Goal: Submit feedback/report problem: Submit feedback/report problem

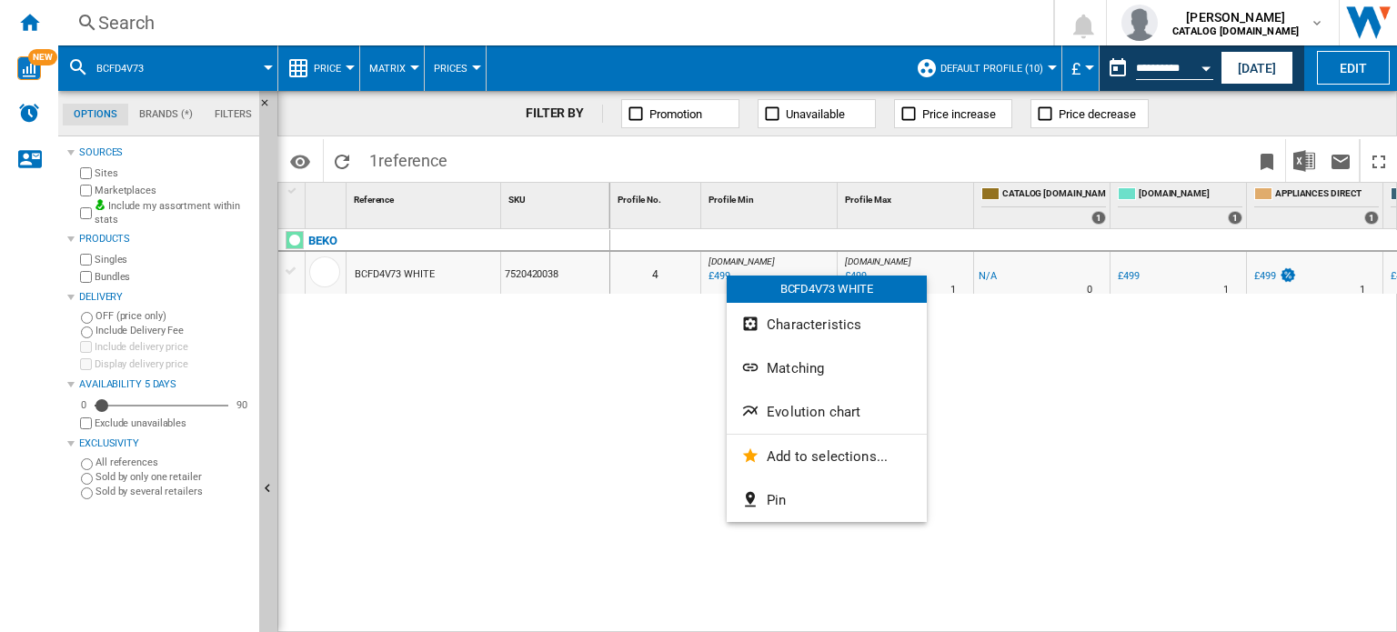
drag, startPoint x: 726, startPoint y: 276, endPoint x: 667, endPoint y: 310, distance: 68.5
drag, startPoint x: 667, startPoint y: 310, endPoint x: 620, endPoint y: 376, distance: 81.5
drag, startPoint x: 620, startPoint y: 376, endPoint x: 844, endPoint y: 417, distance: 227.4
click at [844, 417] on span "Evolution chart" at bounding box center [814, 412] width 94 height 16
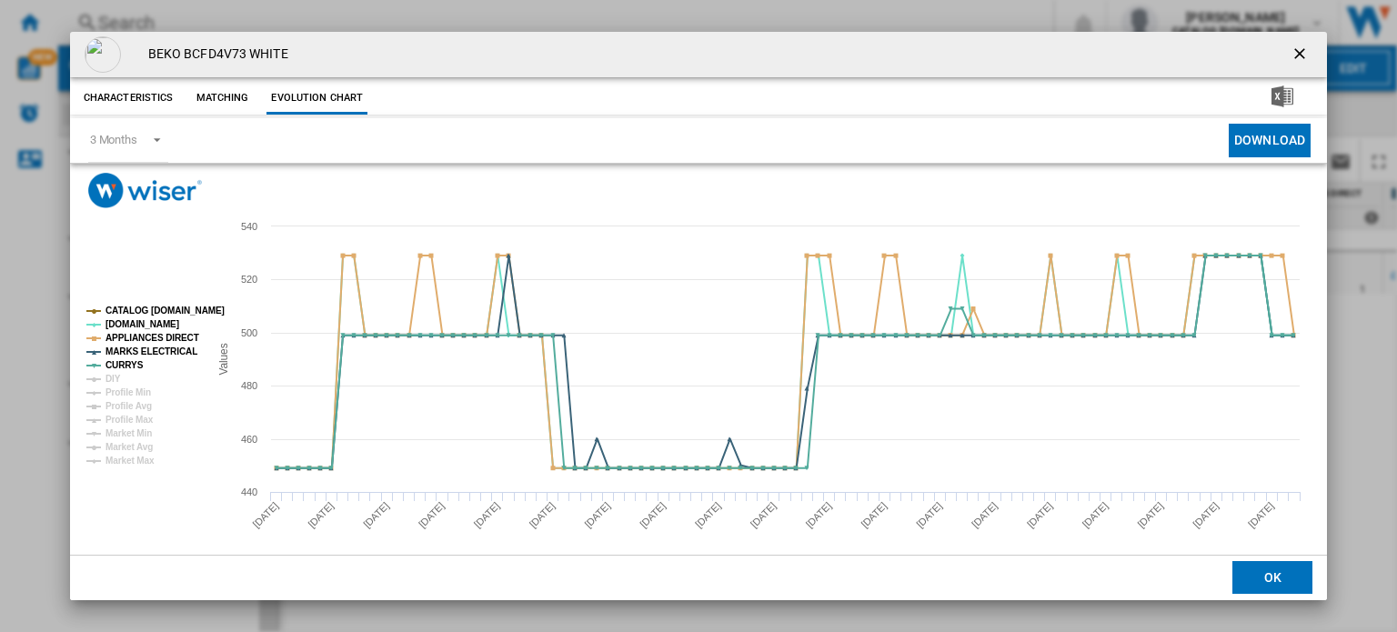
click at [148, 308] on tspan "CATALOG [DOMAIN_NAME]" at bounding box center [164, 311] width 119 height 10
click at [121, 374] on rect "Product popup" at bounding box center [140, 386] width 123 height 174
click at [113, 378] on tspan "DIY" at bounding box center [112, 379] width 15 height 10
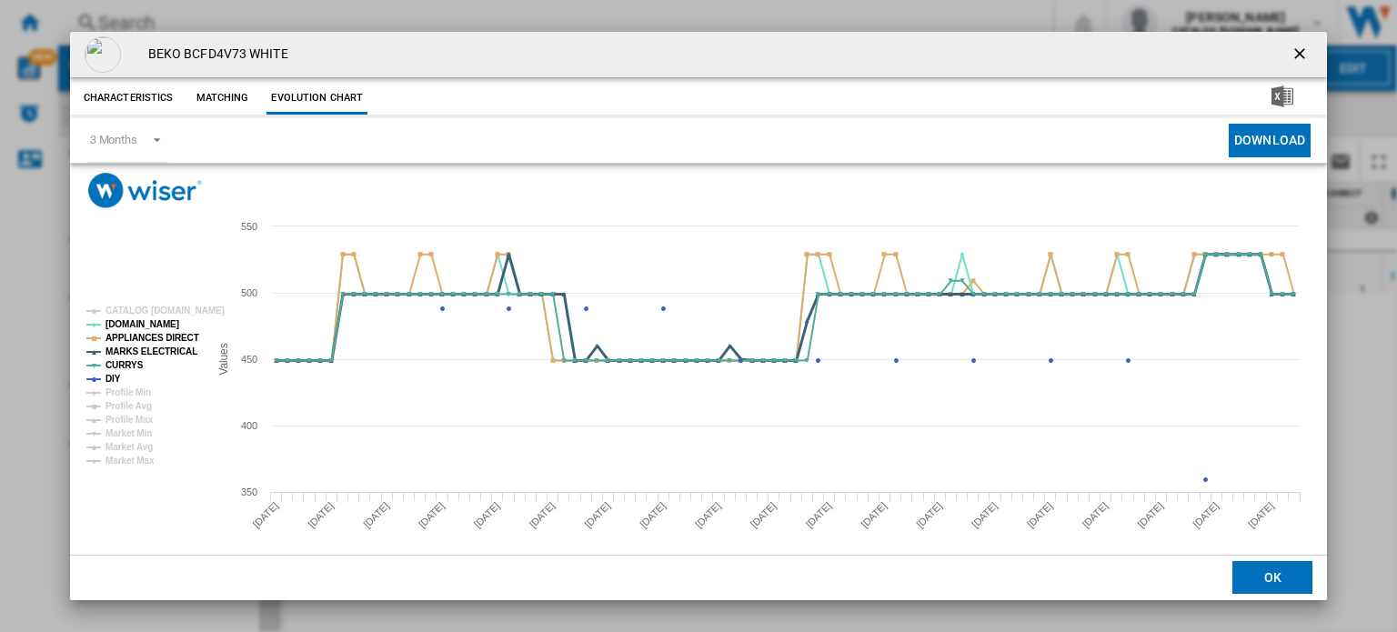
click at [147, 353] on tspan "MARKS ELECTRICAL" at bounding box center [151, 351] width 92 height 10
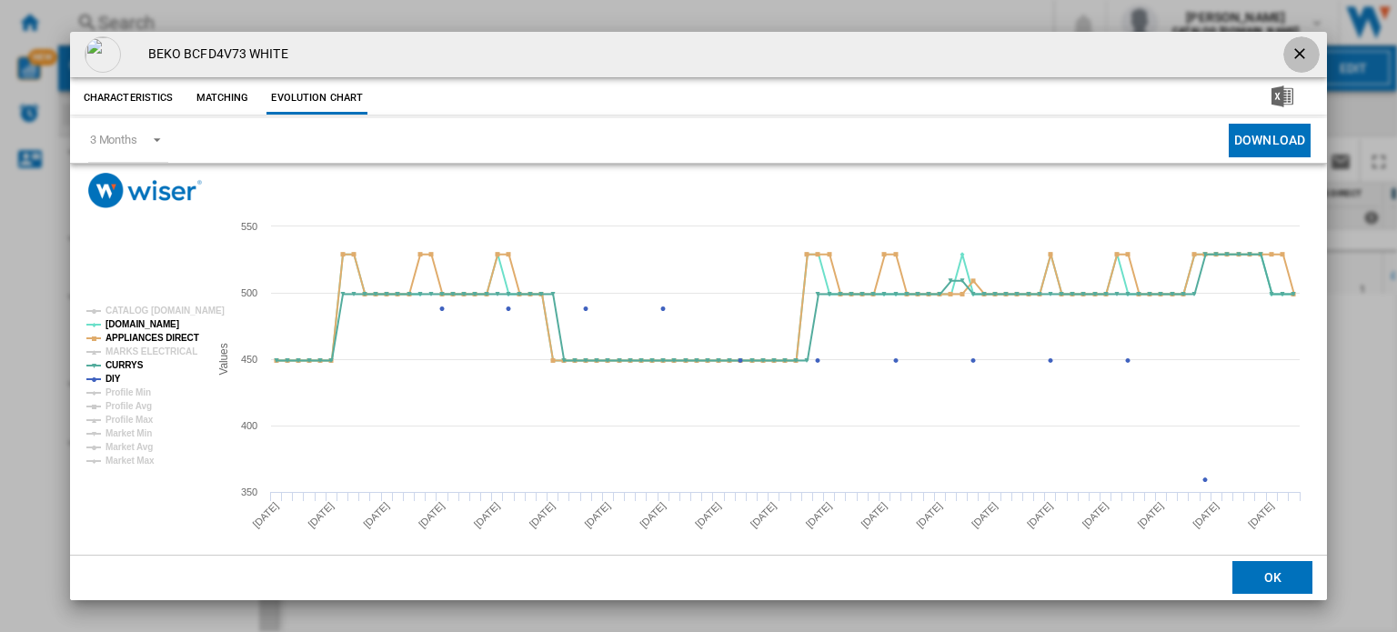
drag, startPoint x: 1286, startPoint y: 50, endPoint x: 1292, endPoint y: 58, distance: 10.4
click at [1292, 58] on ng-md-icon "getI18NText('BUTTONS.CLOSE_DIALOG')" at bounding box center [1301, 56] width 22 height 22
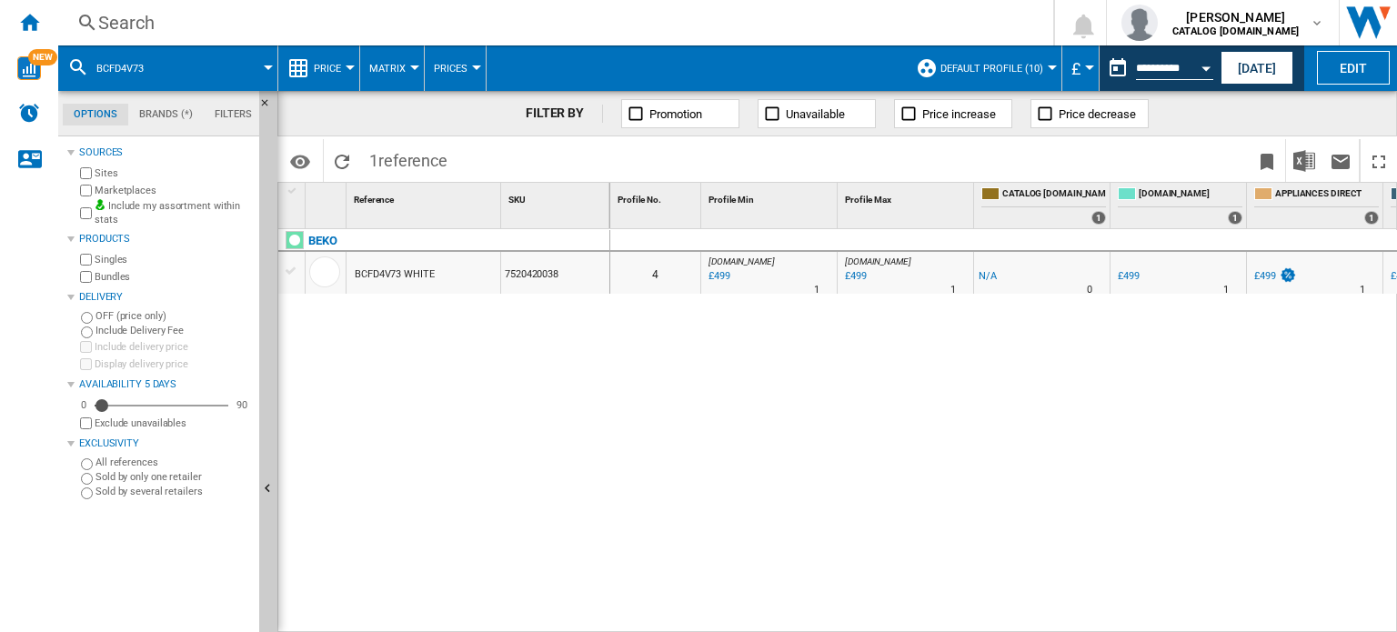
click at [127, 26] on div "Search" at bounding box center [551, 22] width 907 height 25
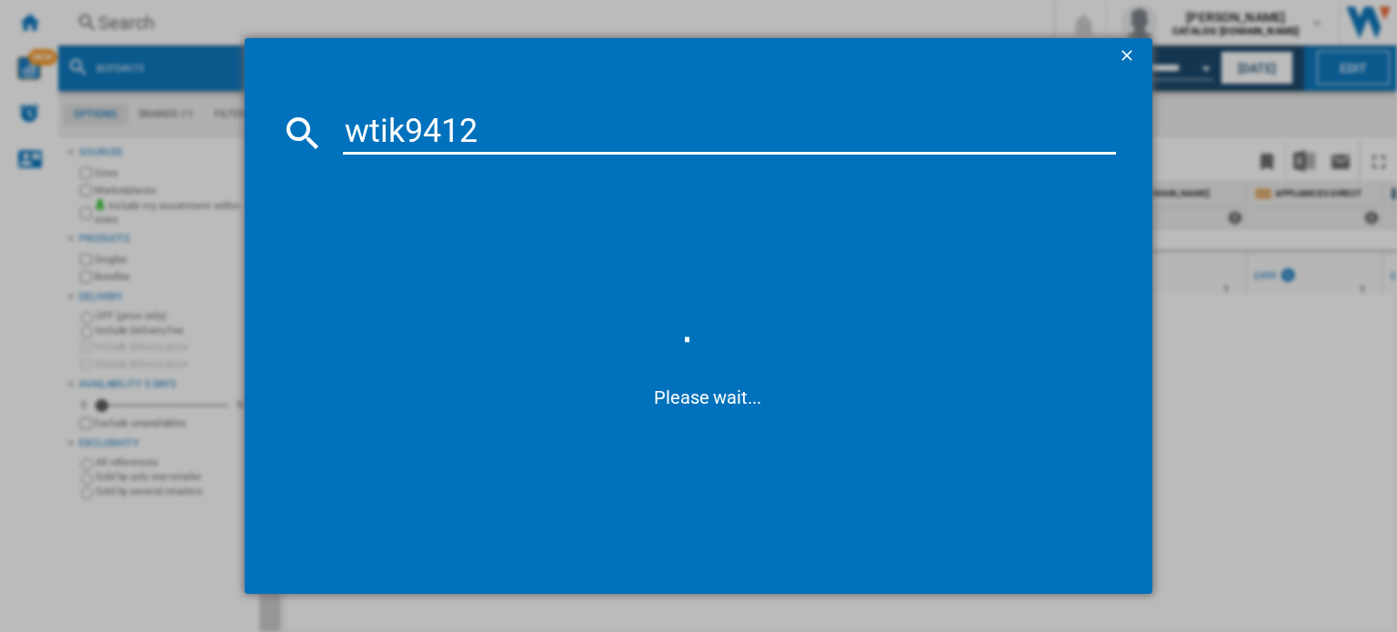
type input "wtik94121"
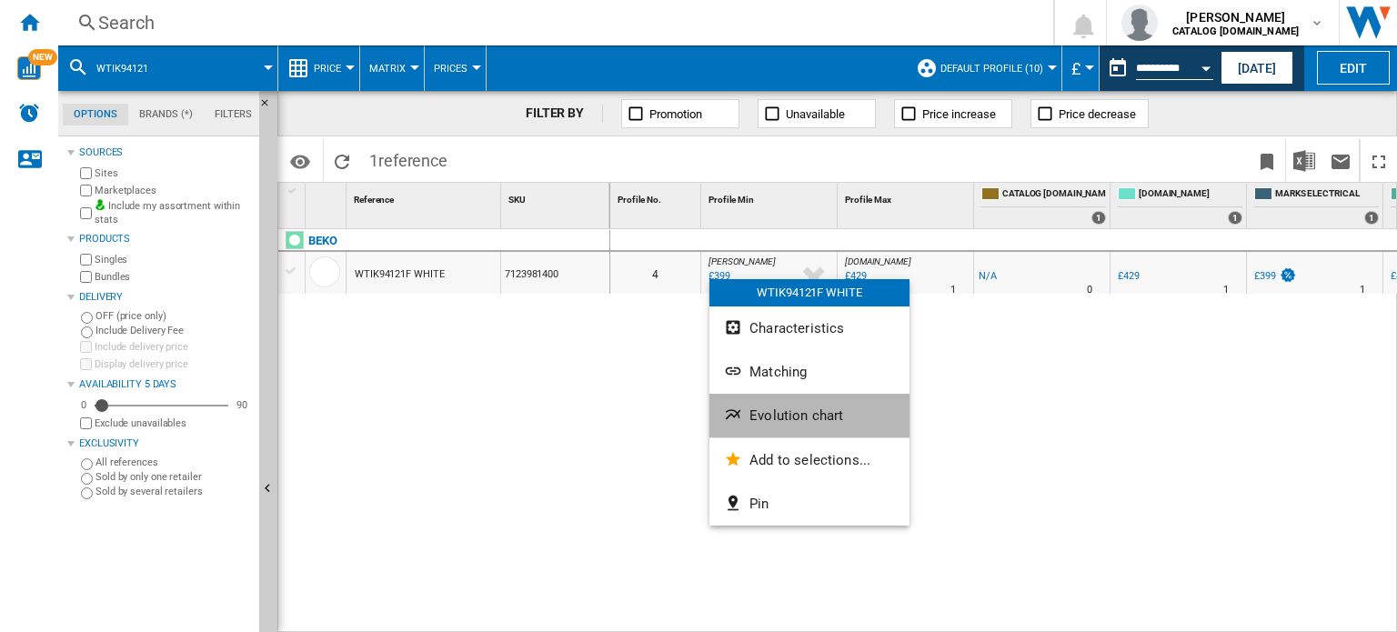
click at [787, 416] on span "Evolution chart" at bounding box center [796, 415] width 94 height 16
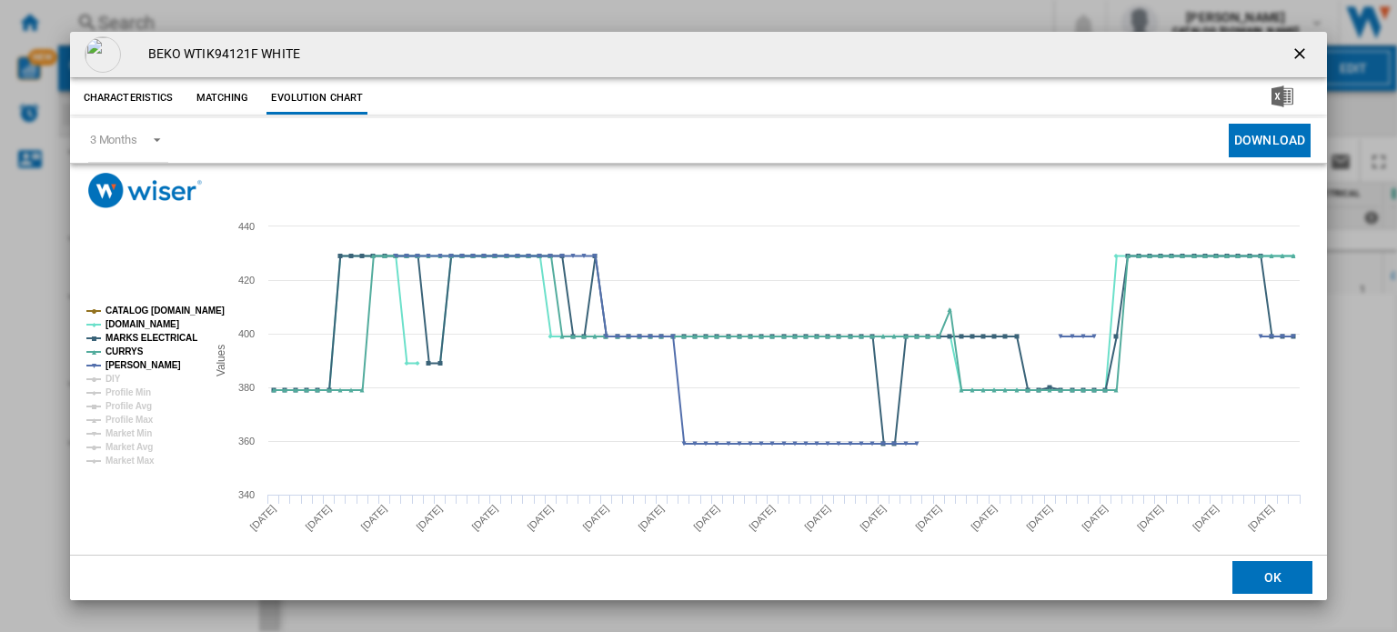
click at [126, 306] on tspan "CATALOG [DOMAIN_NAME]" at bounding box center [164, 311] width 119 height 10
click at [109, 376] on tspan "DIY" at bounding box center [112, 379] width 15 height 10
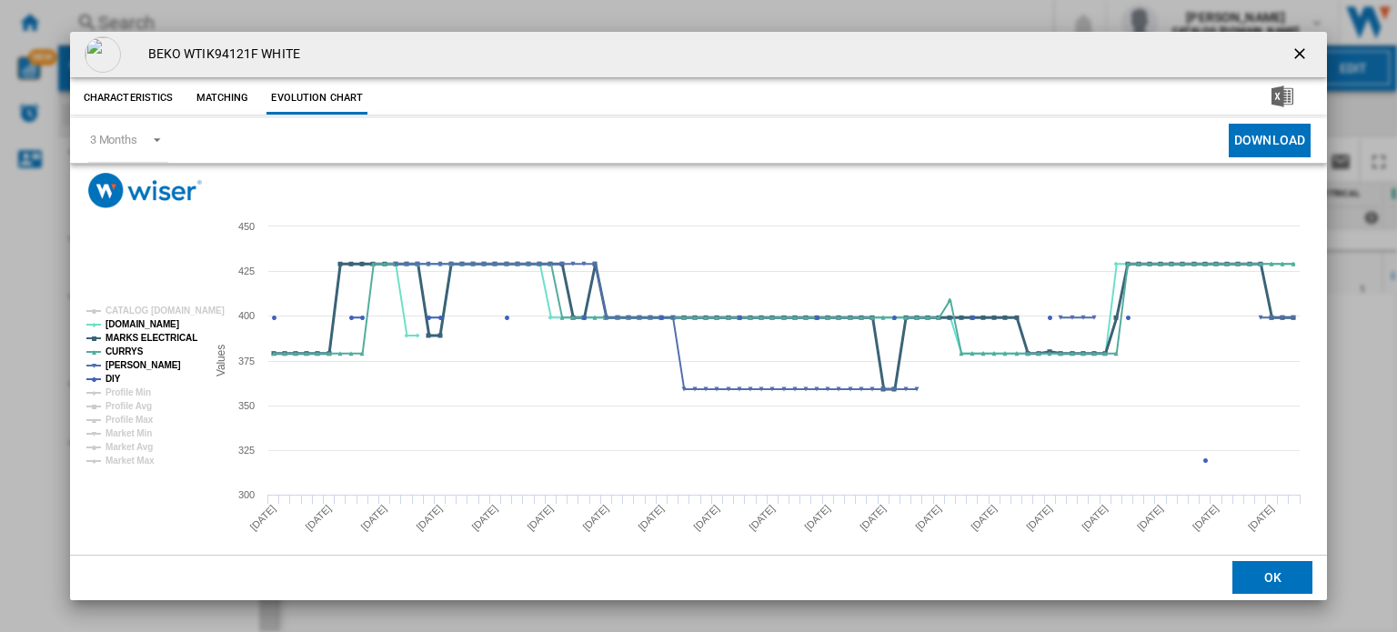
click at [120, 340] on tspan "MARKS ELECTRICAL" at bounding box center [151, 338] width 92 height 10
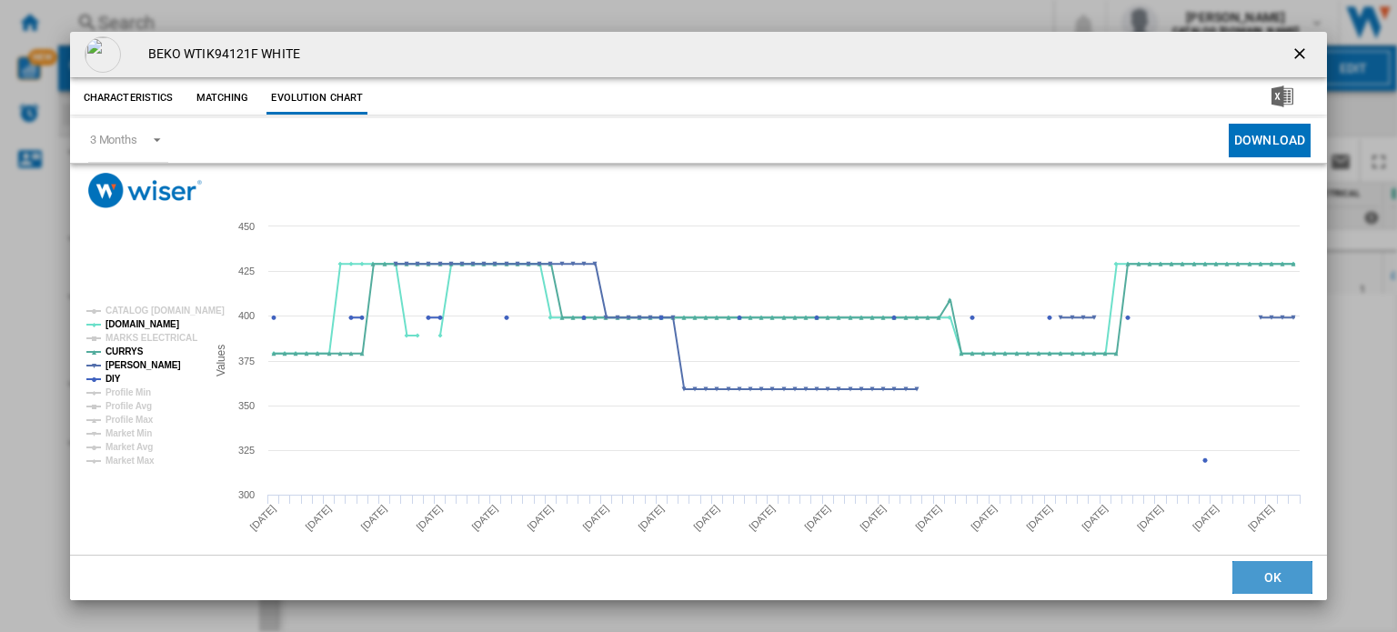
click at [1253, 585] on button "OK" at bounding box center [1272, 578] width 80 height 33
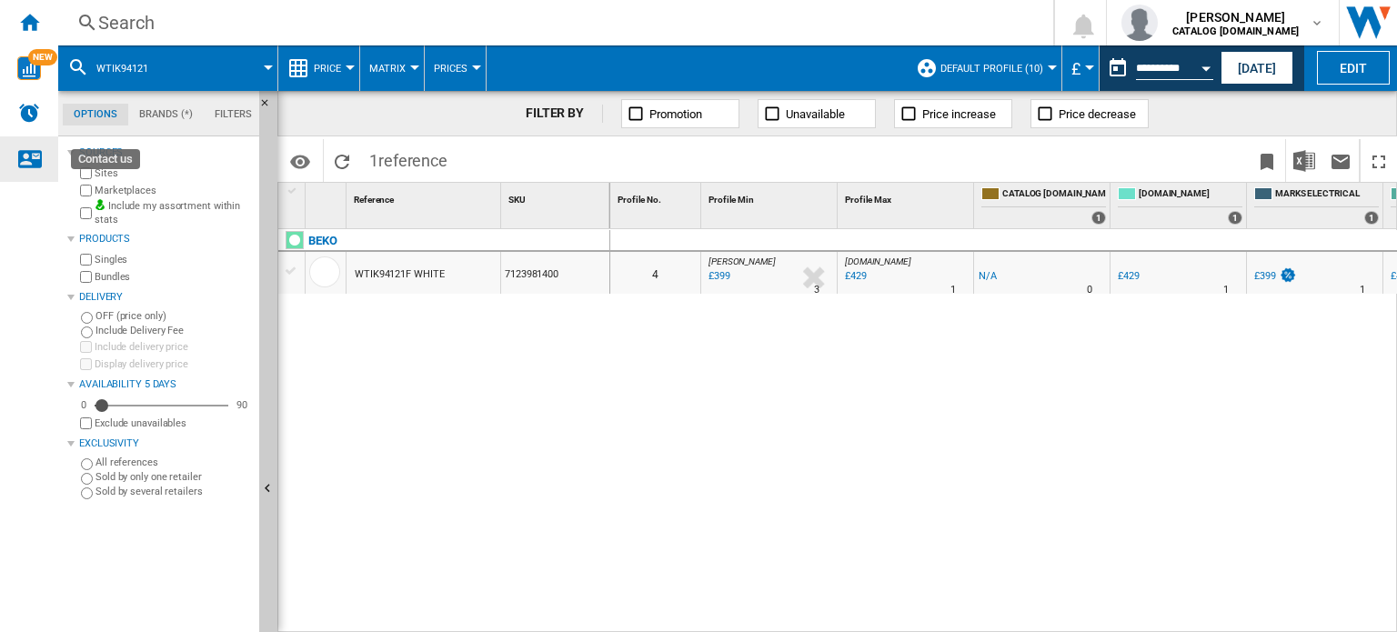
click at [29, 152] on ng-md-icon "Contact us" at bounding box center [29, 158] width 22 height 22
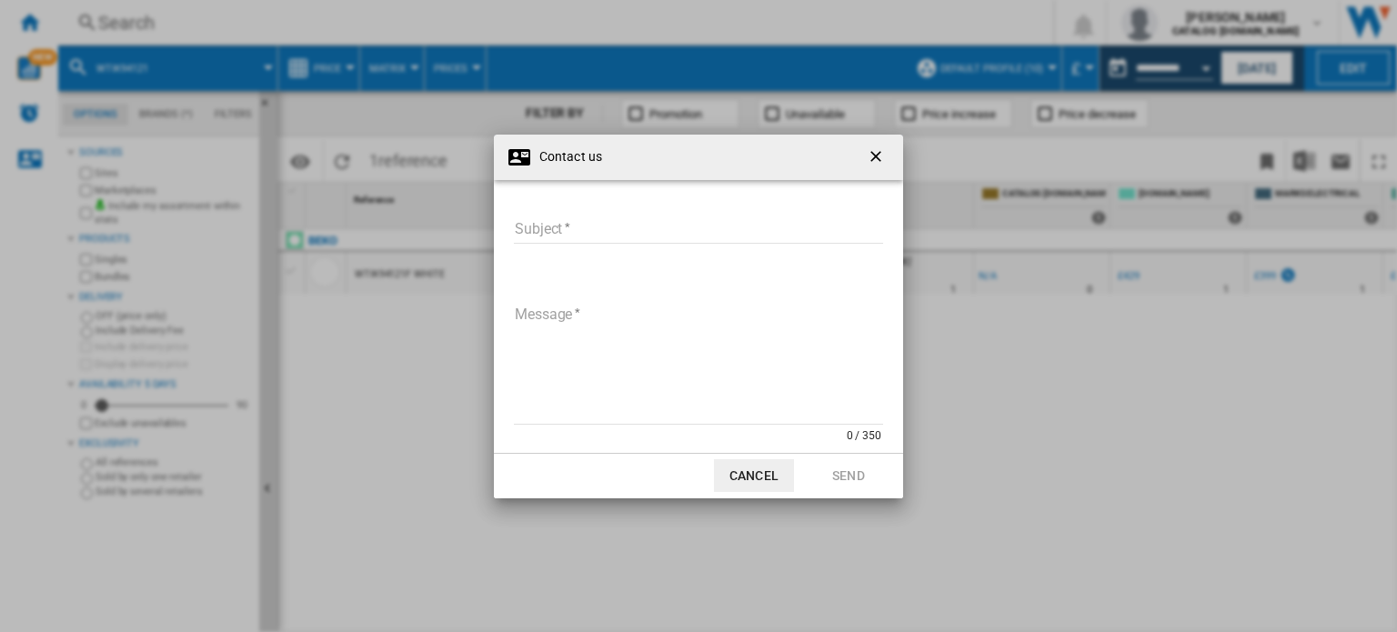
click at [605, 215] on md-input-container "Subject Subject required" at bounding box center [698, 241] width 373 height 53
click at [578, 237] on input "Subject" at bounding box center [698, 229] width 369 height 27
type input "**********"
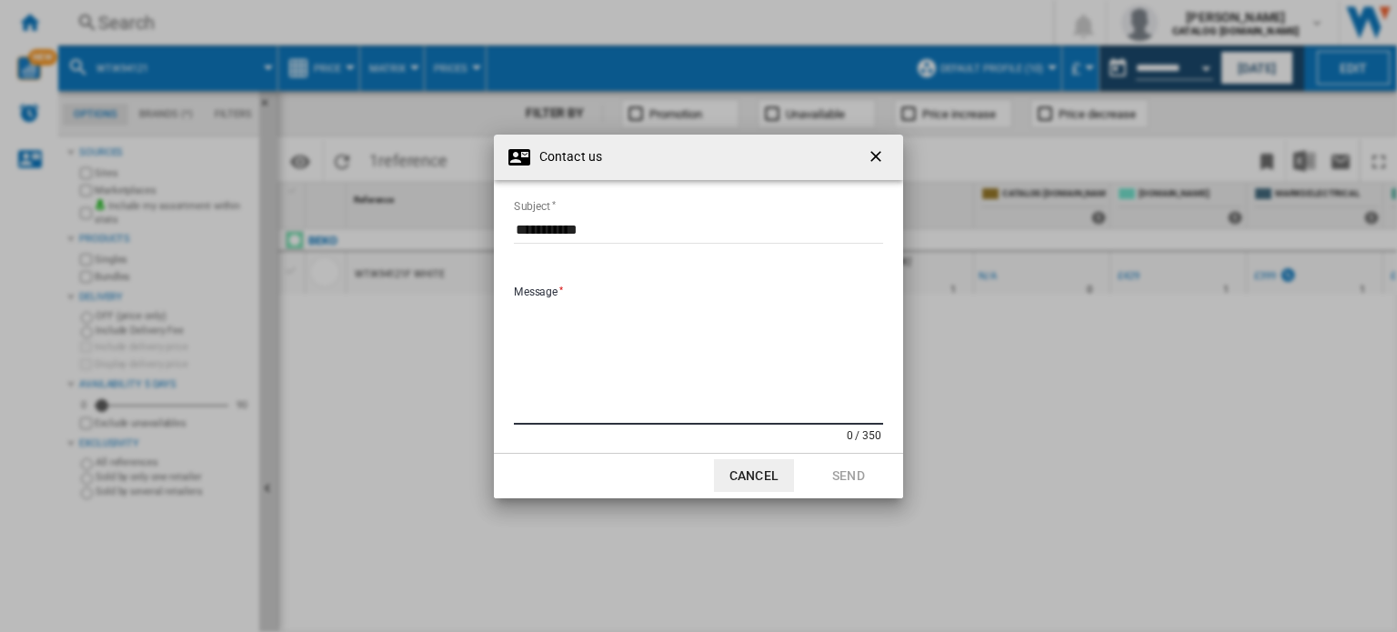
click at [563, 308] on textarea "Message" at bounding box center [698, 363] width 369 height 123
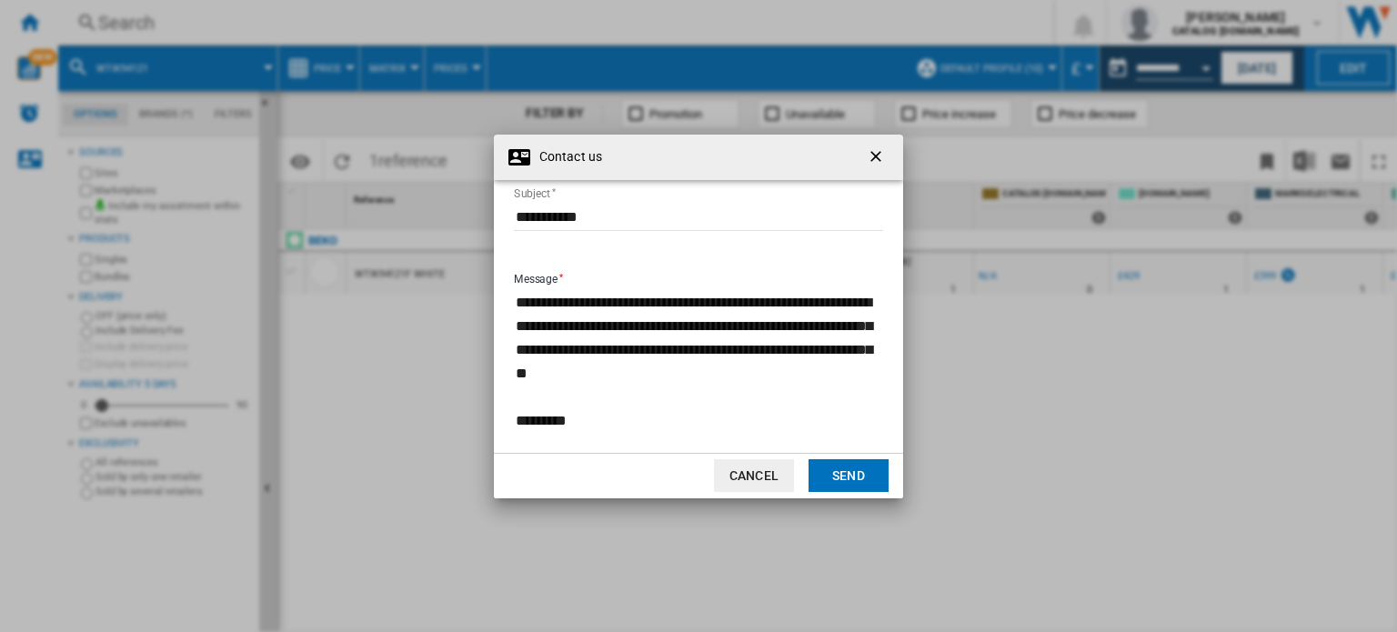
scroll to position [36, 0]
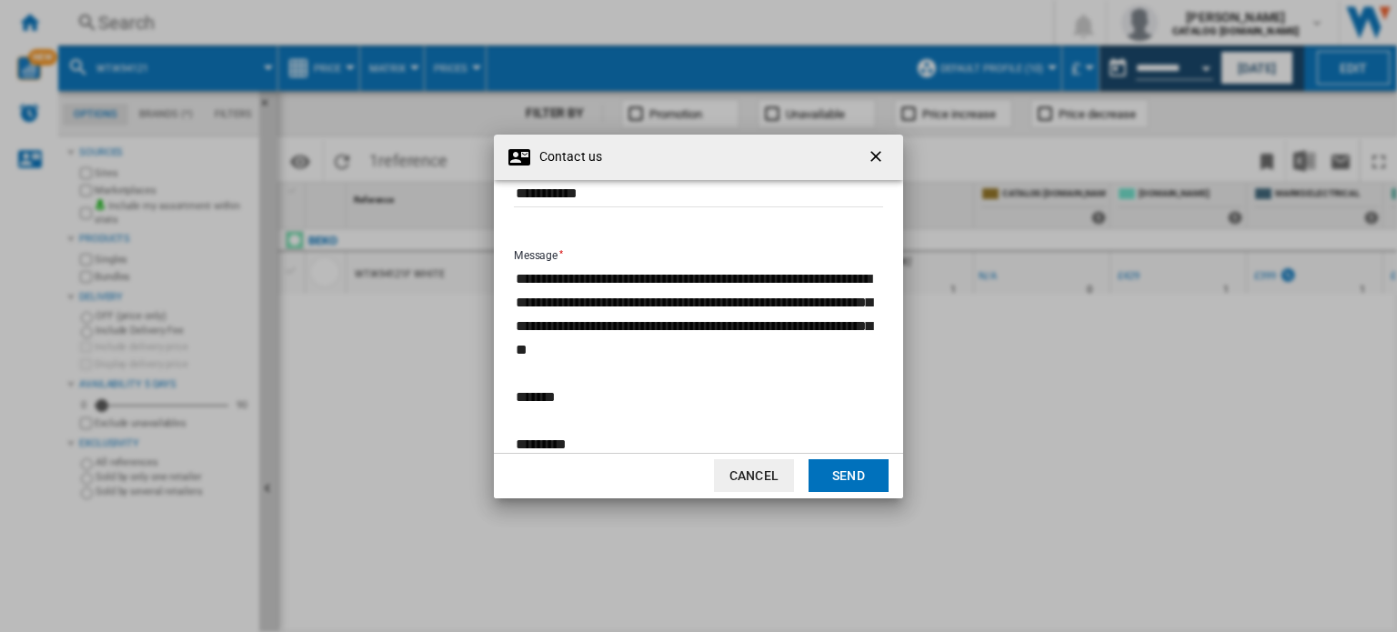
type textarea "**********"
click at [863, 470] on button "Send" at bounding box center [848, 475] width 80 height 33
